Goal: Task Accomplishment & Management: Use online tool/utility

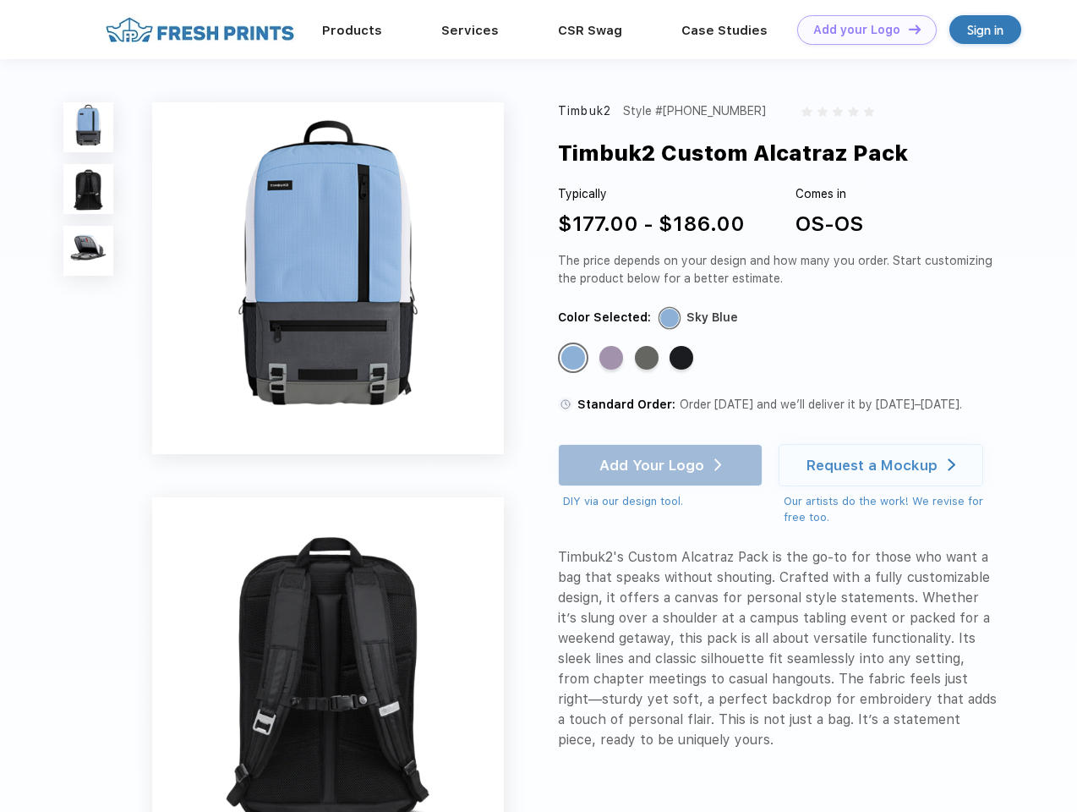
click at [861, 30] on link "Add your Logo Design Tool" at bounding box center [867, 30] width 140 height 30
click at [0, 0] on div "Design Tool" at bounding box center [0, 0] width 0 height 0
click at [907, 29] on link "Add your Logo Design Tool" at bounding box center [867, 30] width 140 height 30
click at [89, 127] on img at bounding box center [88, 127] width 50 height 50
click at [89, 189] on img at bounding box center [88, 189] width 50 height 50
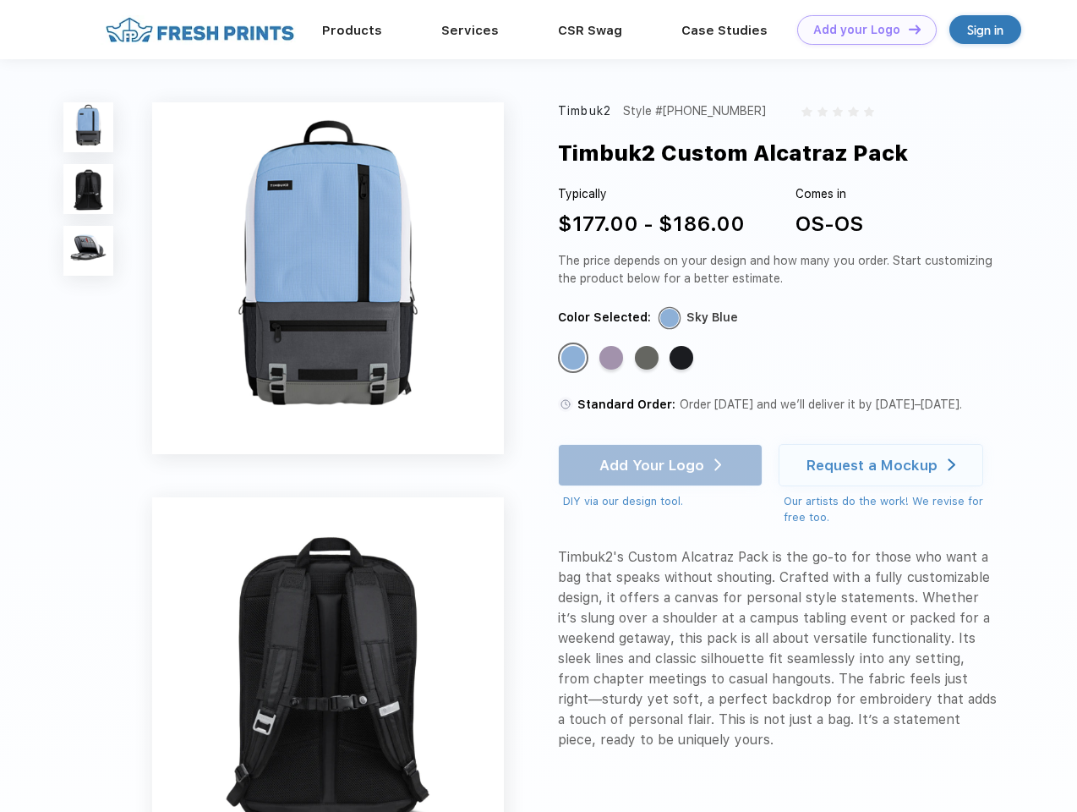
click at [89, 251] on img at bounding box center [88, 251] width 50 height 50
click at [575, 359] on div "Standard Color" at bounding box center [573, 358] width 24 height 24
click at [613, 359] on div "Standard Color" at bounding box center [612, 358] width 24 height 24
click at [649, 359] on div "Standard Color" at bounding box center [647, 358] width 24 height 24
click at [683, 359] on div "Standard Color" at bounding box center [682, 358] width 24 height 24
